Goal: Information Seeking & Learning: Learn about a topic

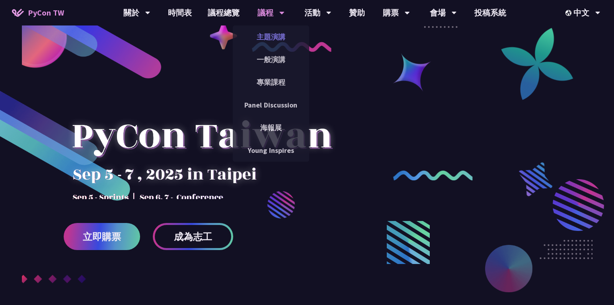
click at [276, 39] on link "主題演講" at bounding box center [271, 36] width 76 height 19
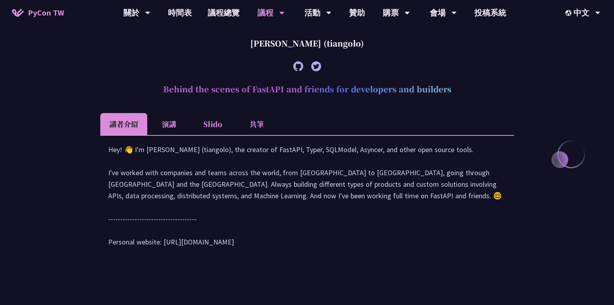
scroll to position [319, 0]
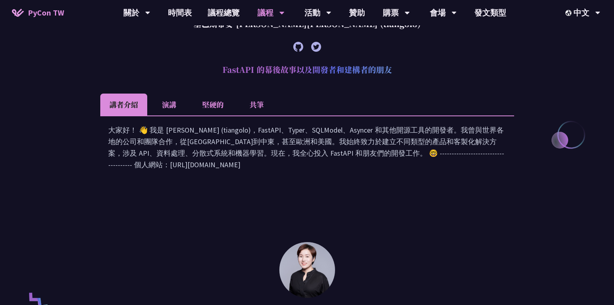
click at [170, 103] on li "演講" at bounding box center [169, 105] width 44 height 22
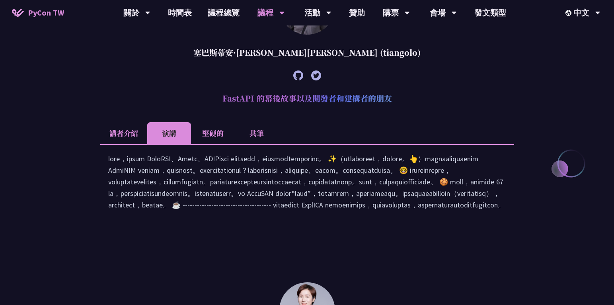
scroll to position [279, 0]
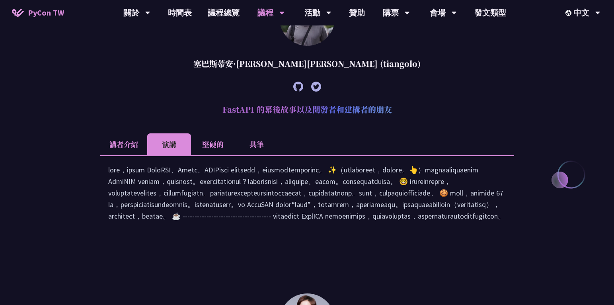
click at [229, 141] on li "堅硬的" at bounding box center [213, 144] width 44 height 22
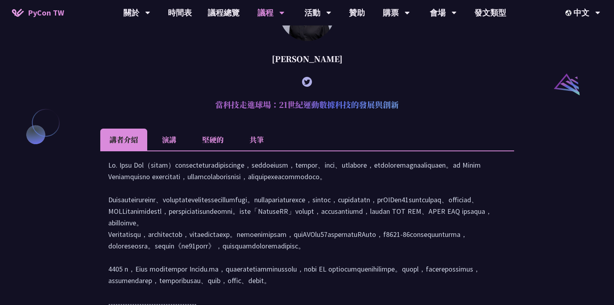
scroll to position [842, 0]
click at [175, 137] on font "演講" at bounding box center [169, 140] width 14 height 10
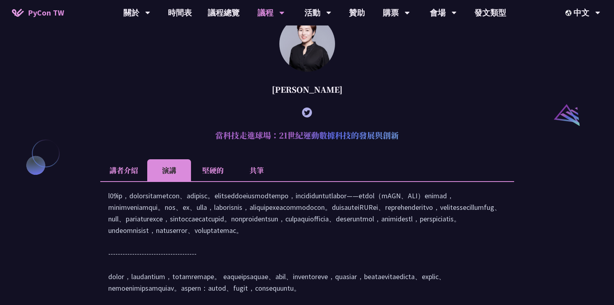
scroll to position [803, 0]
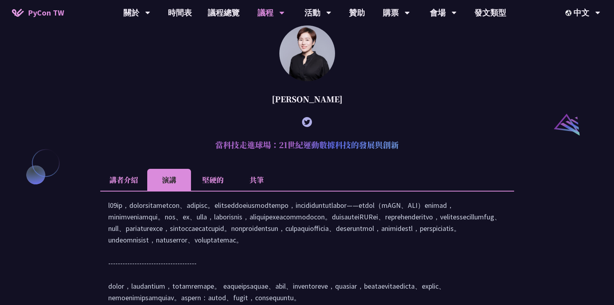
click at [213, 187] on li "堅硬的" at bounding box center [213, 180] width 44 height 22
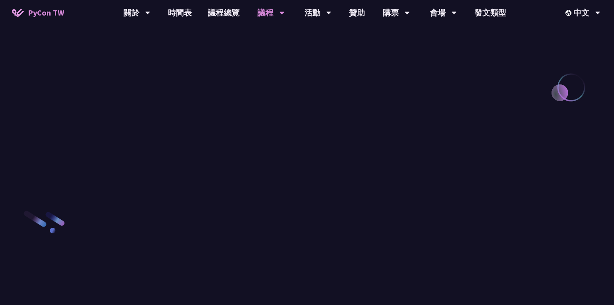
scroll to position [1081, 0]
click at [220, 14] on link "議程總覽" at bounding box center [224, 12] width 48 height 25
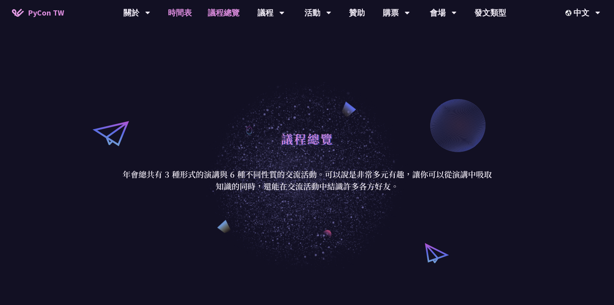
click at [170, 14] on font "時間表" at bounding box center [180, 13] width 24 height 10
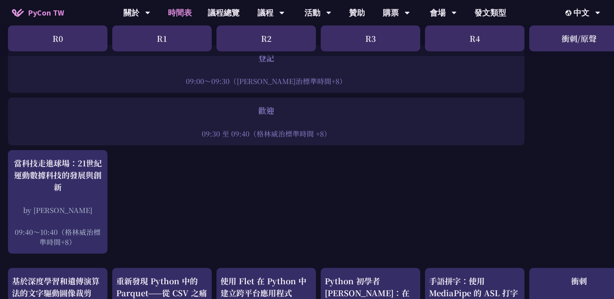
scroll to position [80, 0]
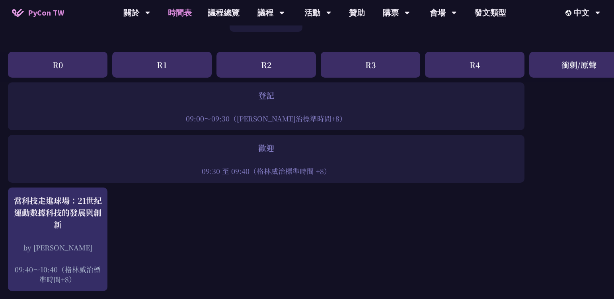
click at [72, 67] on div "R0" at bounding box center [58, 65] width 100 height 26
click at [442, 38] on link "會場資訊" at bounding box center [443, 36] width 76 height 19
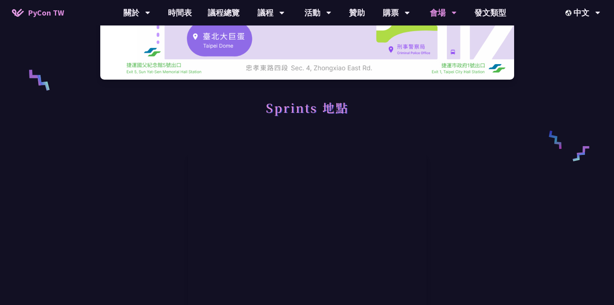
scroll to position [80, 0]
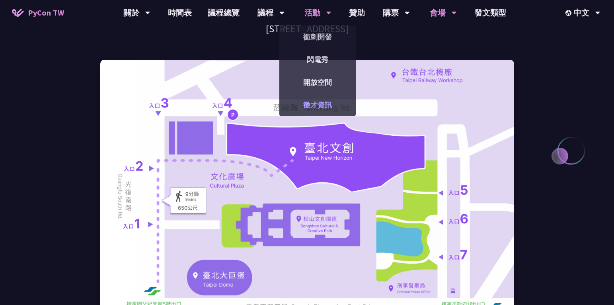
click at [311, 105] on link "徵才資訊" at bounding box center [317, 105] width 76 height 19
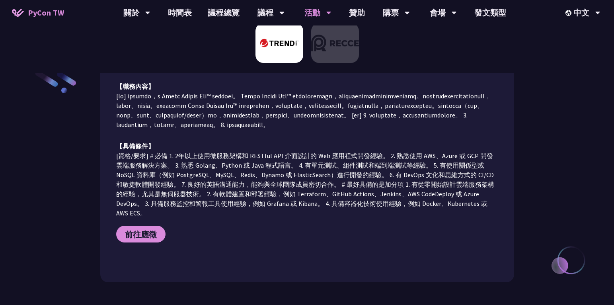
scroll to position [159, 0]
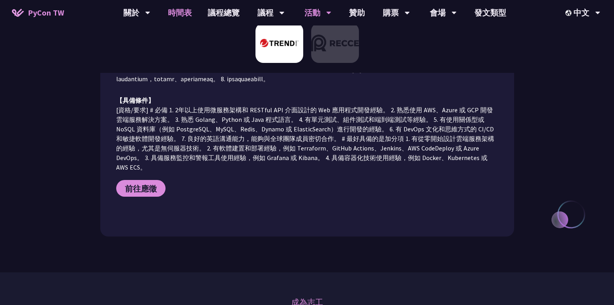
click at [186, 19] on link "時間表" at bounding box center [180, 12] width 40 height 25
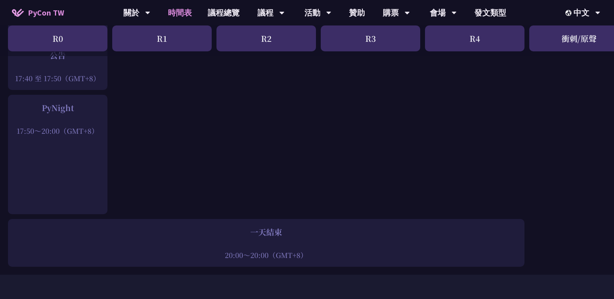
scroll to position [1115, 0]
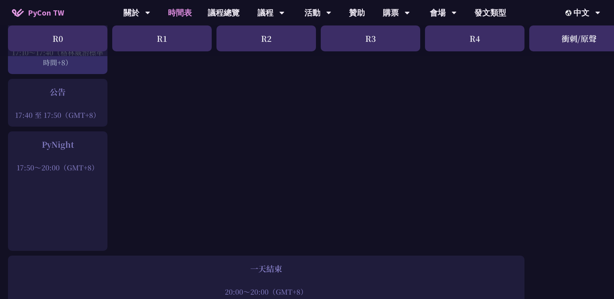
click at [88, 33] on div "R0" at bounding box center [58, 38] width 100 height 26
click at [162, 38] on font "R1" at bounding box center [162, 39] width 10 height 12
drag, startPoint x: 242, startPoint y: 35, endPoint x: 300, endPoint y: 35, distance: 57.3
click at [243, 35] on div "R2" at bounding box center [267, 38] width 100 height 26
drag, startPoint x: 334, startPoint y: 35, endPoint x: 339, endPoint y: 34, distance: 4.8
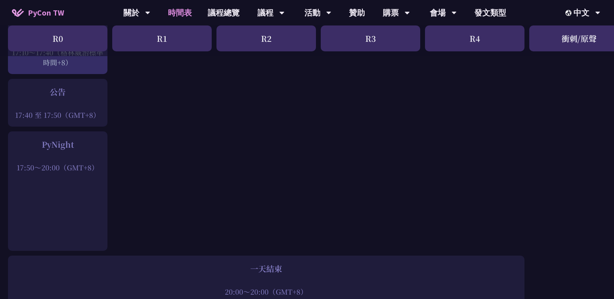
click at [337, 35] on div "R3" at bounding box center [371, 38] width 100 height 26
drag, startPoint x: 473, startPoint y: 37, endPoint x: 509, endPoint y: 38, distance: 36.2
click at [476, 37] on font "R4" at bounding box center [475, 39] width 10 height 12
click at [567, 42] on font "衝刺/原聲" at bounding box center [579, 39] width 35 height 12
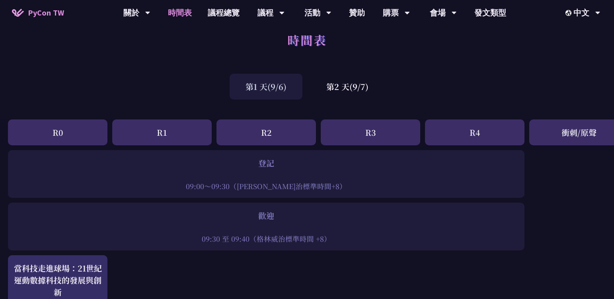
scroll to position [0, 0]
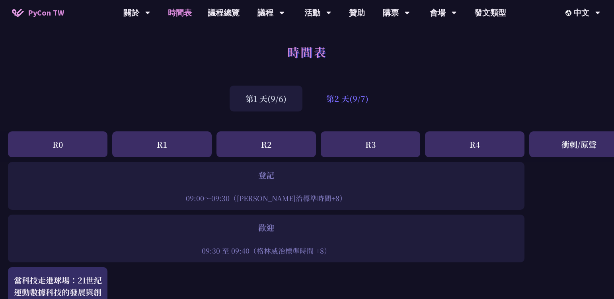
click at [332, 97] on font "第2 天(9/7)" at bounding box center [347, 99] width 42 height 12
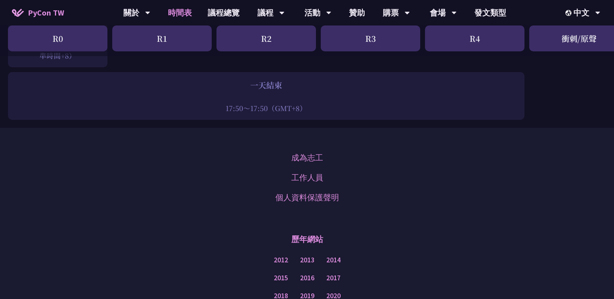
scroll to position [1274, 0]
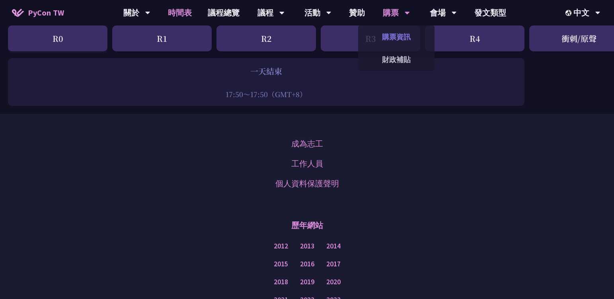
click at [401, 43] on link "購票資訊" at bounding box center [396, 36] width 76 height 19
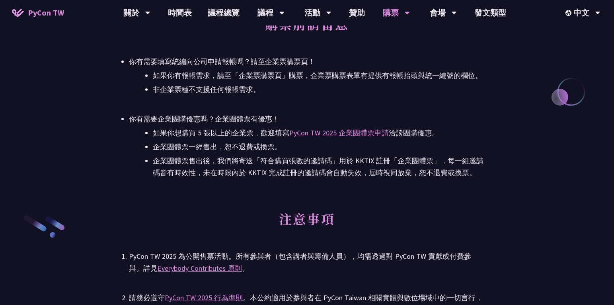
scroll to position [1075, 0]
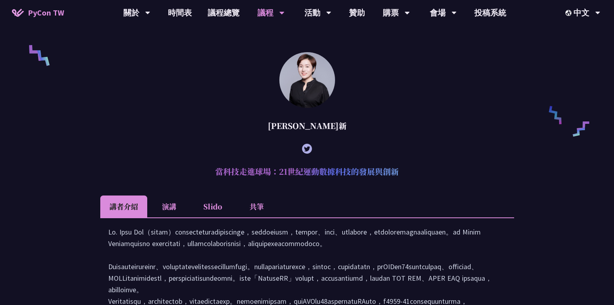
scroll to position [510, 0]
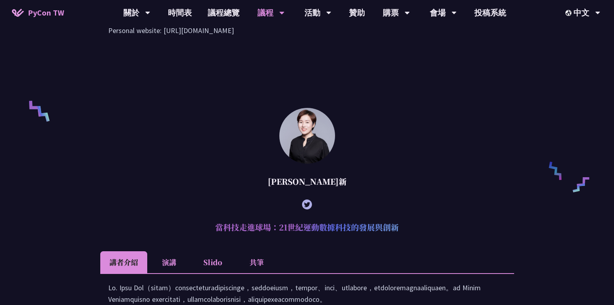
click at [297, 149] on img at bounding box center [307, 136] width 56 height 56
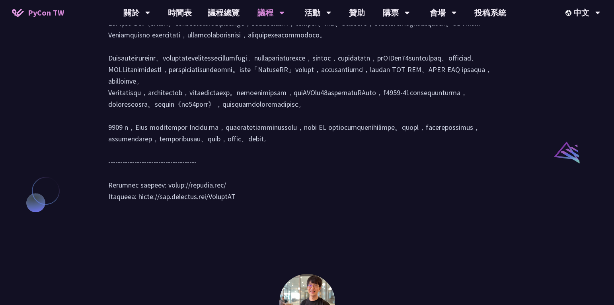
scroll to position [789, 0]
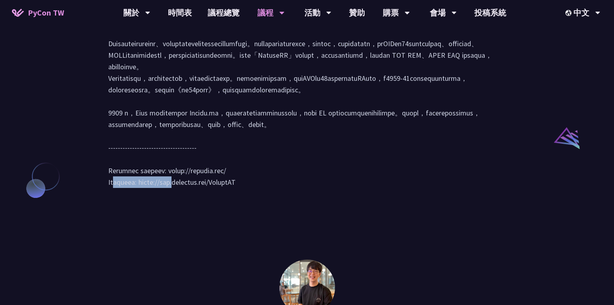
drag, startPoint x: 224, startPoint y: 240, endPoint x: 165, endPoint y: 241, distance: 58.9
click at [165, 196] on div at bounding box center [307, 99] width 398 height 193
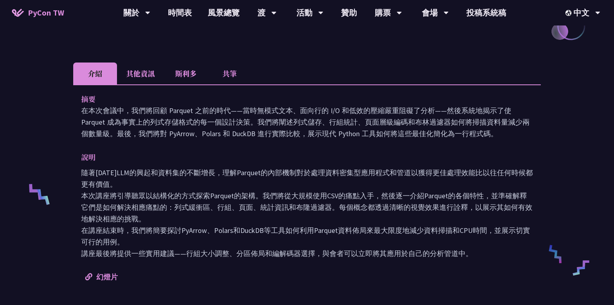
scroll to position [223, 0]
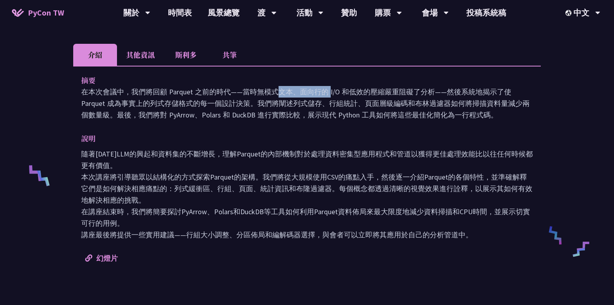
drag, startPoint x: 168, startPoint y: 88, endPoint x: 198, endPoint y: 89, distance: 30.3
click at [192, 88] on font "在本次會議中，我們將回顧 Parquet 之前的時代——當時無模式文本、面向行的 I/O 和低效的壓縮嚴重阻礙了分析——然後系統地揭示了使 Parquet 成…" at bounding box center [305, 103] width 449 height 32
click at [240, 101] on font "在本次會議中，我們將回顧 Parquet 之前的時代——當時無模式文本、面向行的 I/O 和低效的壓縮嚴重阻礙了分析——然後系統地揭示了使 Parquet 成…" at bounding box center [305, 103] width 449 height 32
drag, startPoint x: 171, startPoint y: 94, endPoint x: 193, endPoint y: 95, distance: 22.3
click at [193, 95] on font "在本次會議中，我們將回顧 Parquet 之前的時代——當時無模式文本、面向行的 I/O 和低效的壓縮嚴重阻礙了分析——然後系統地揭示了使 Parquet 成…" at bounding box center [305, 103] width 449 height 32
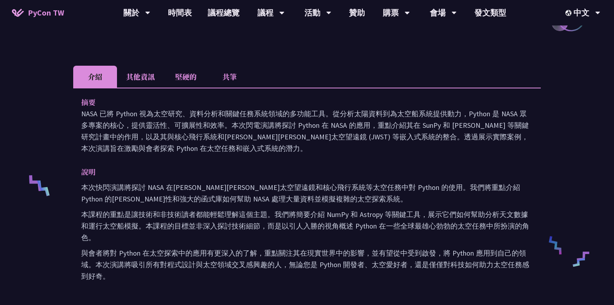
scroll to position [398, 0]
